Goal: Find specific page/section: Find specific page/section

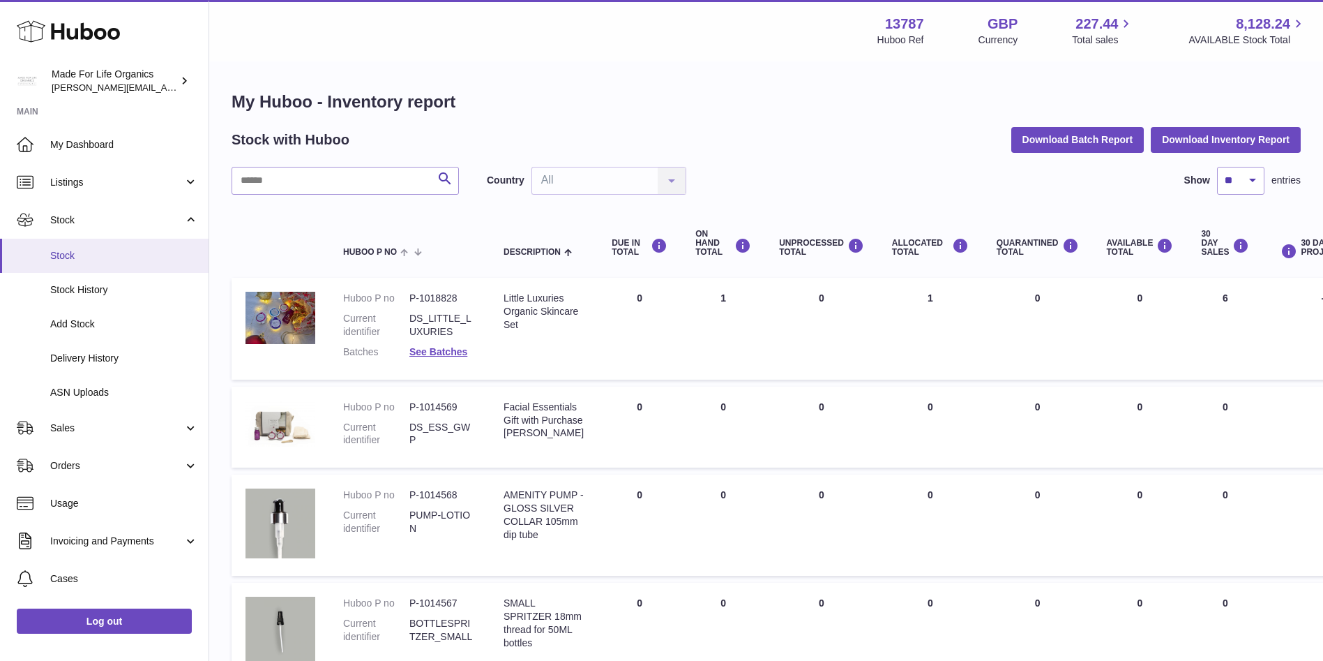
click at [72, 256] on span "Stock" at bounding box center [124, 255] width 148 height 13
click at [65, 427] on span "Sales" at bounding box center [116, 427] width 133 height 13
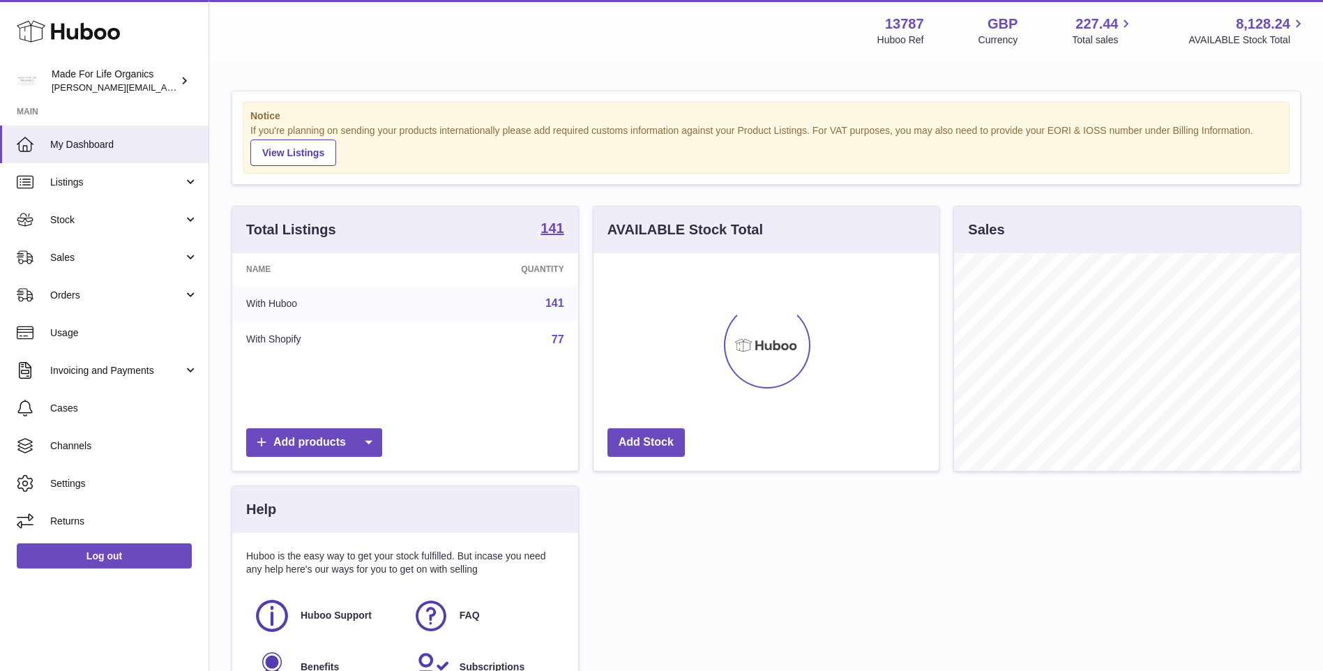
scroll to position [218, 345]
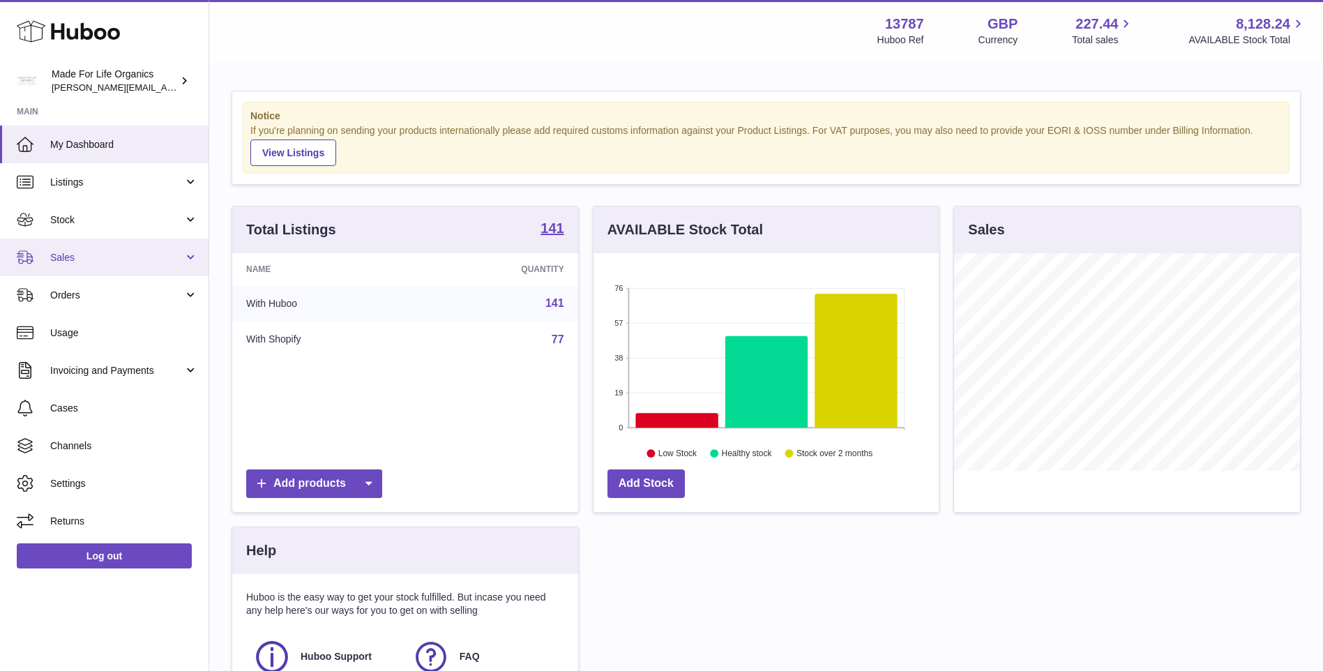
click at [55, 261] on span "Sales" at bounding box center [116, 257] width 133 height 13
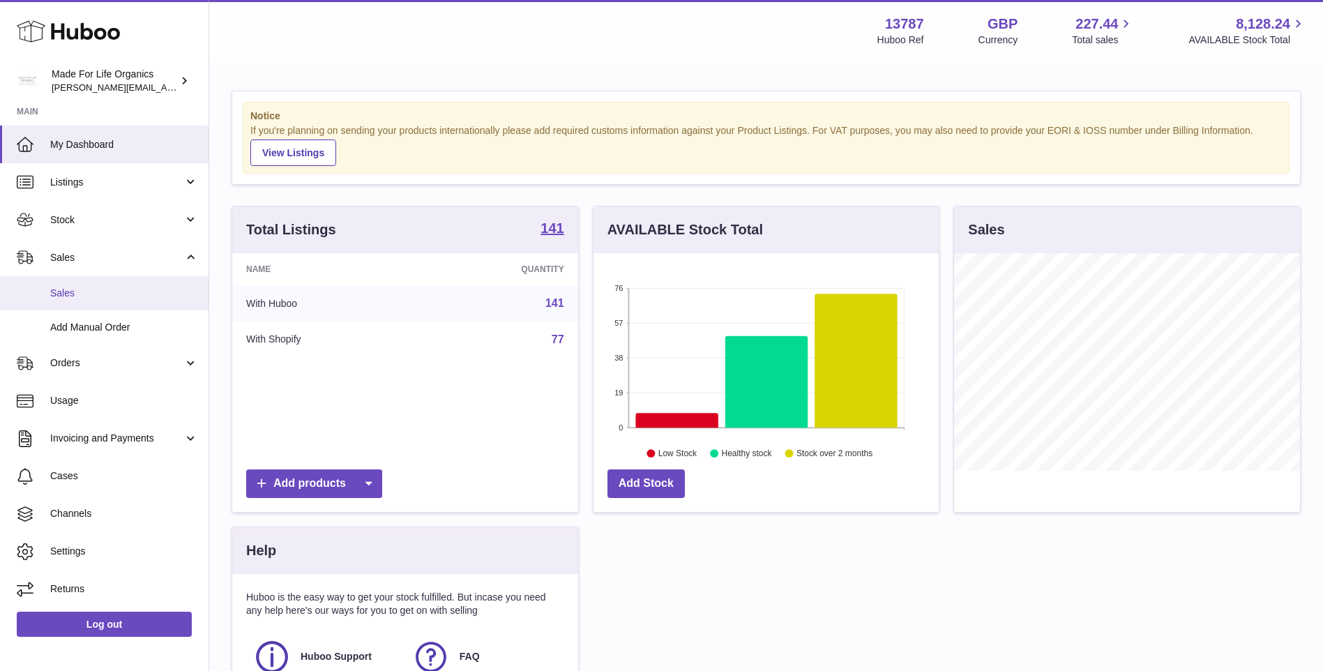
click at [61, 293] on span "Sales" at bounding box center [124, 293] width 148 height 13
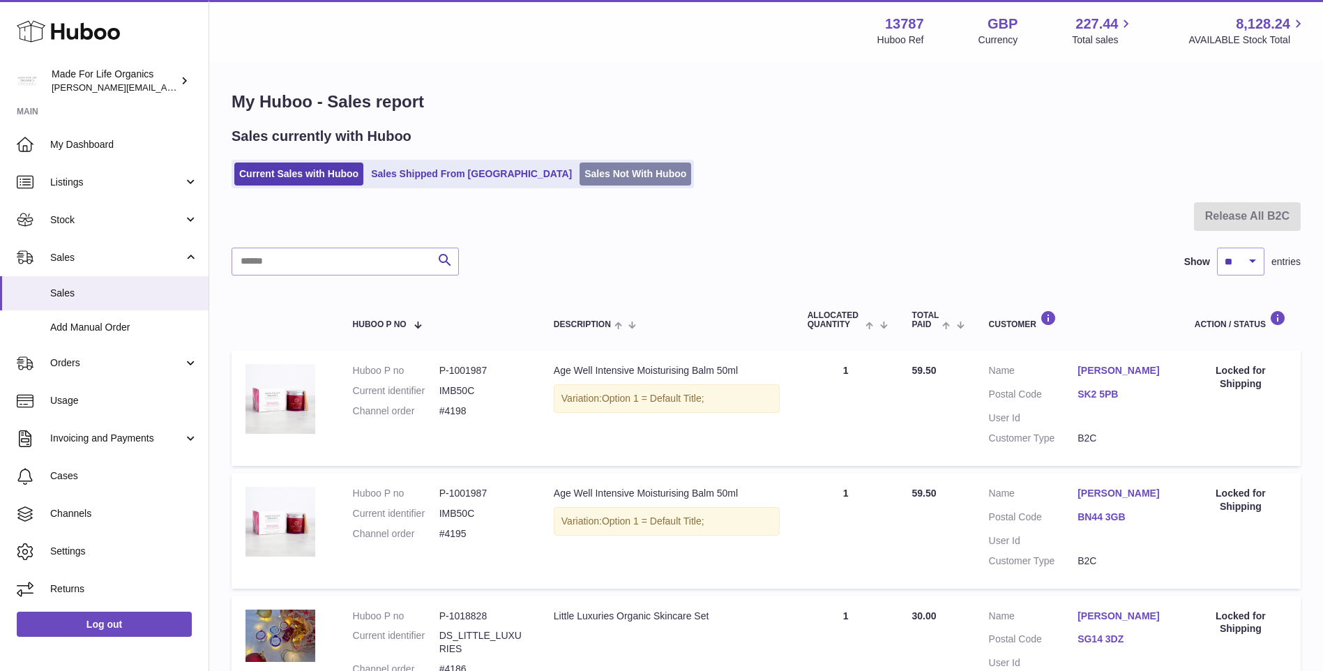
click at [580, 175] on link "Sales Not With Huboo" at bounding box center [636, 174] width 112 height 23
